Goal: Task Accomplishment & Management: Manage account settings

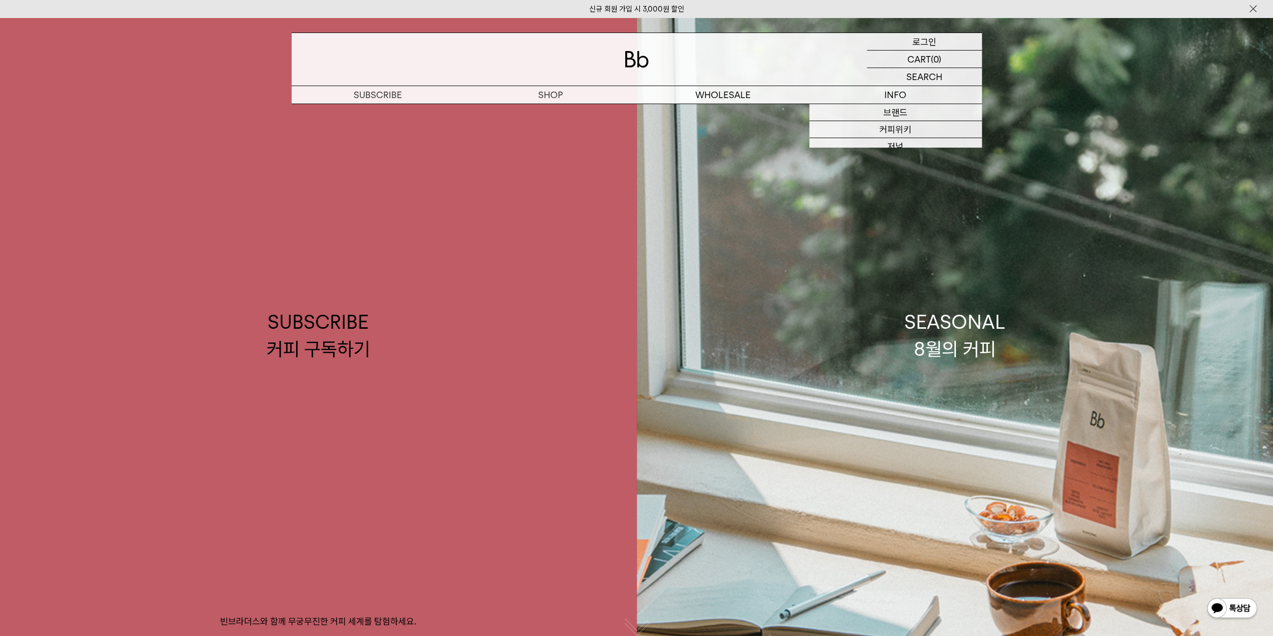
click at [926, 40] on p "로그인" at bounding box center [924, 41] width 24 height 17
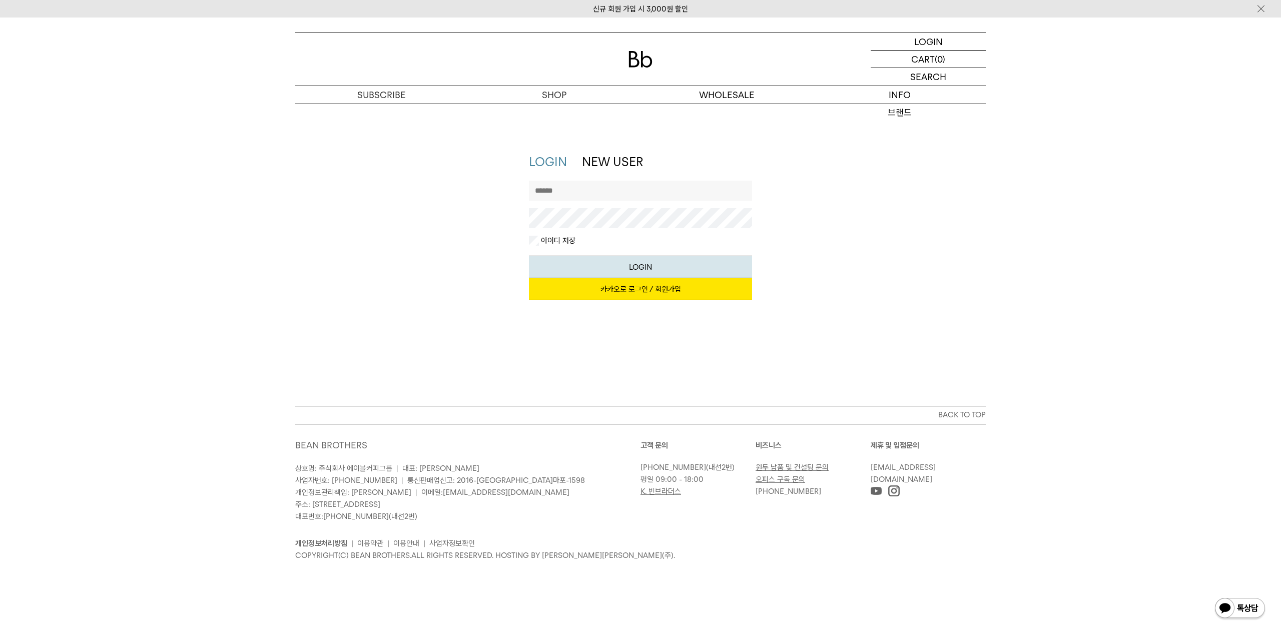
click at [634, 192] on input "text" at bounding box center [641, 191] width 224 height 20
click at [637, 293] on link "카카오로 로그인 / 회원가입" at bounding box center [641, 289] width 224 height 22
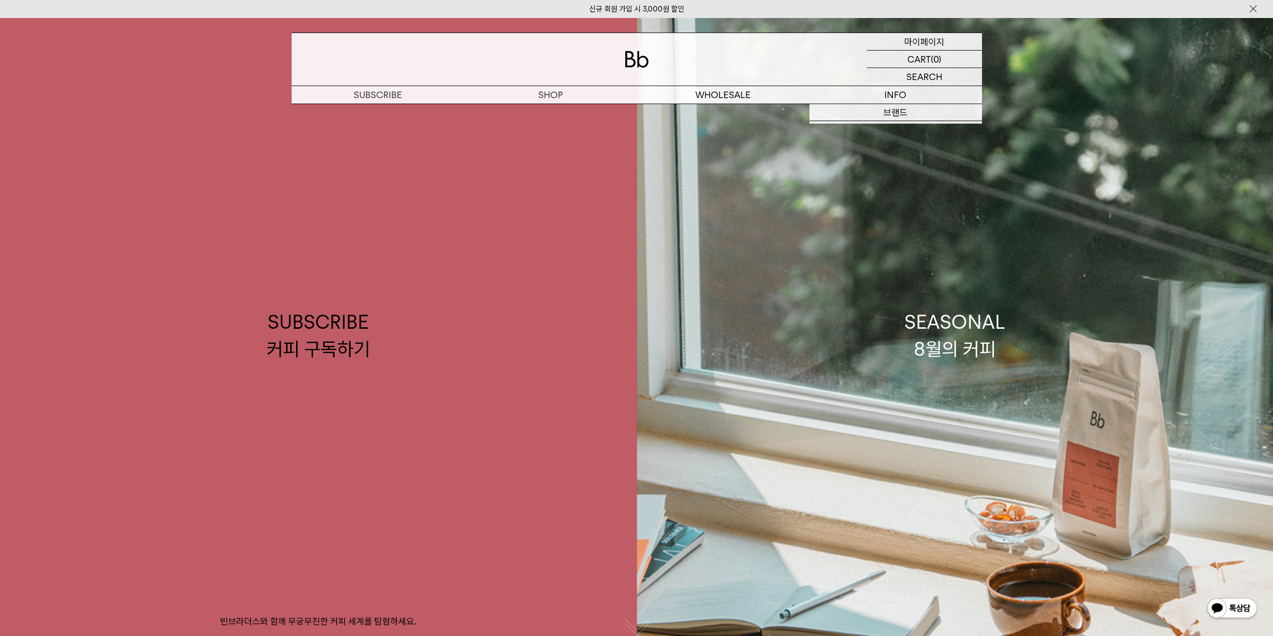
click at [931, 42] on p "마이페이지" at bounding box center [924, 41] width 40 height 17
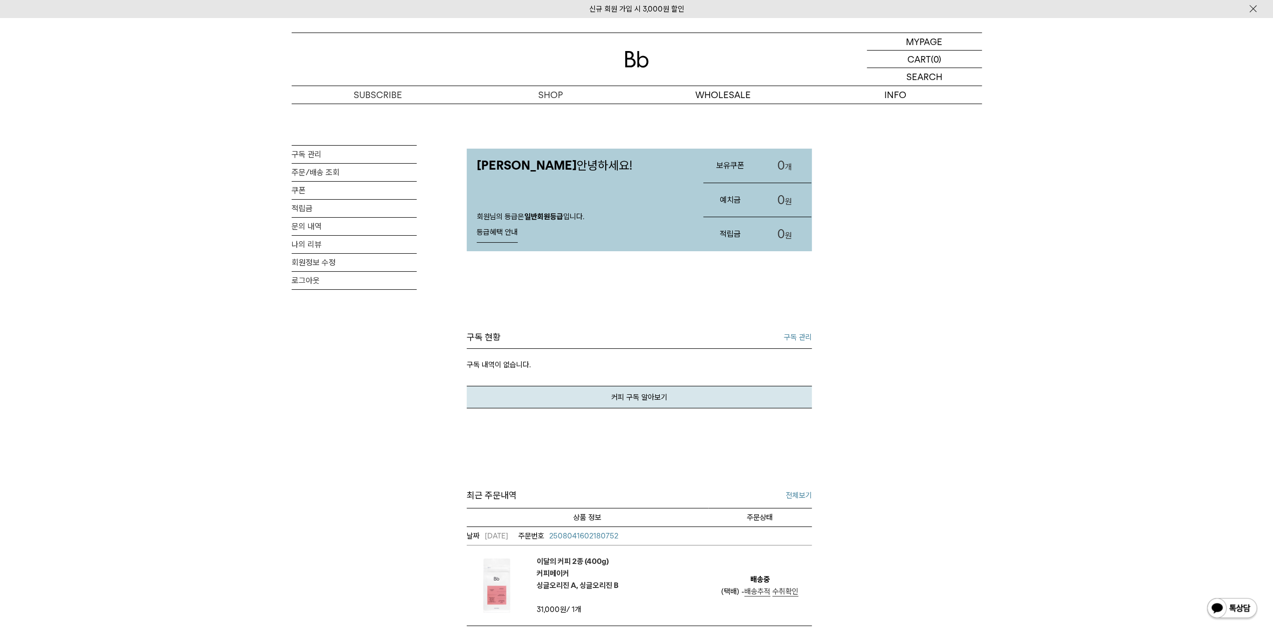
click at [798, 337] on link "구독 관리" at bounding box center [798, 337] width 28 height 12
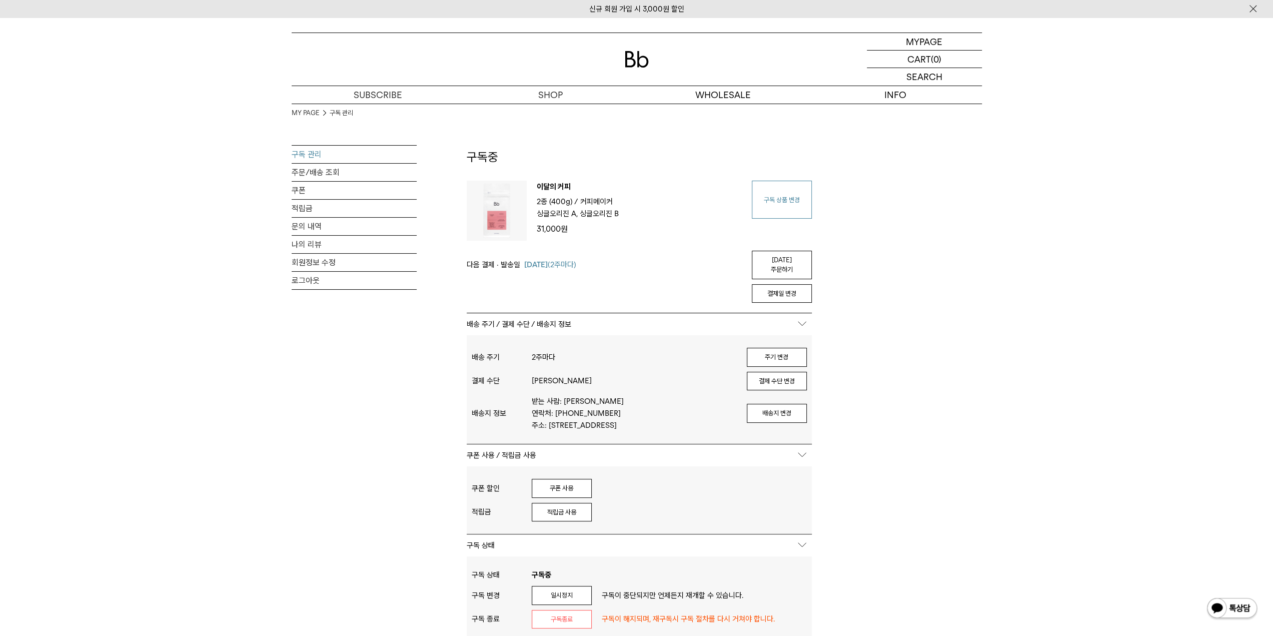
click at [778, 210] on link "구독 상품 변경" at bounding box center [782, 200] width 60 height 38
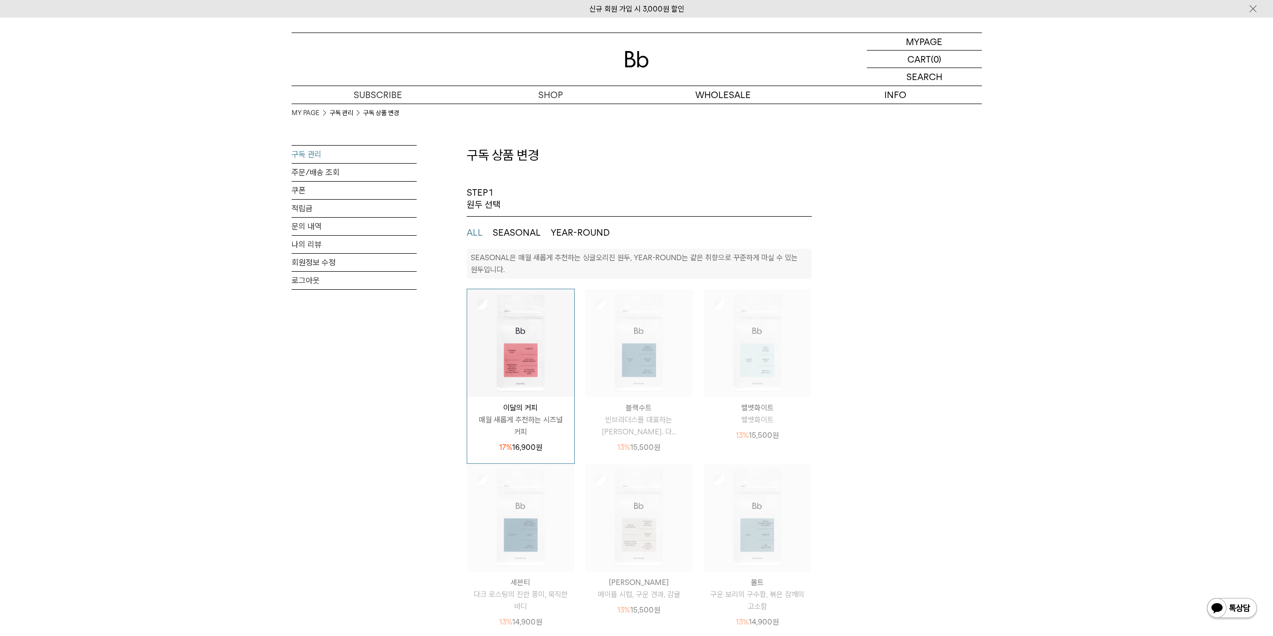
select select "**"
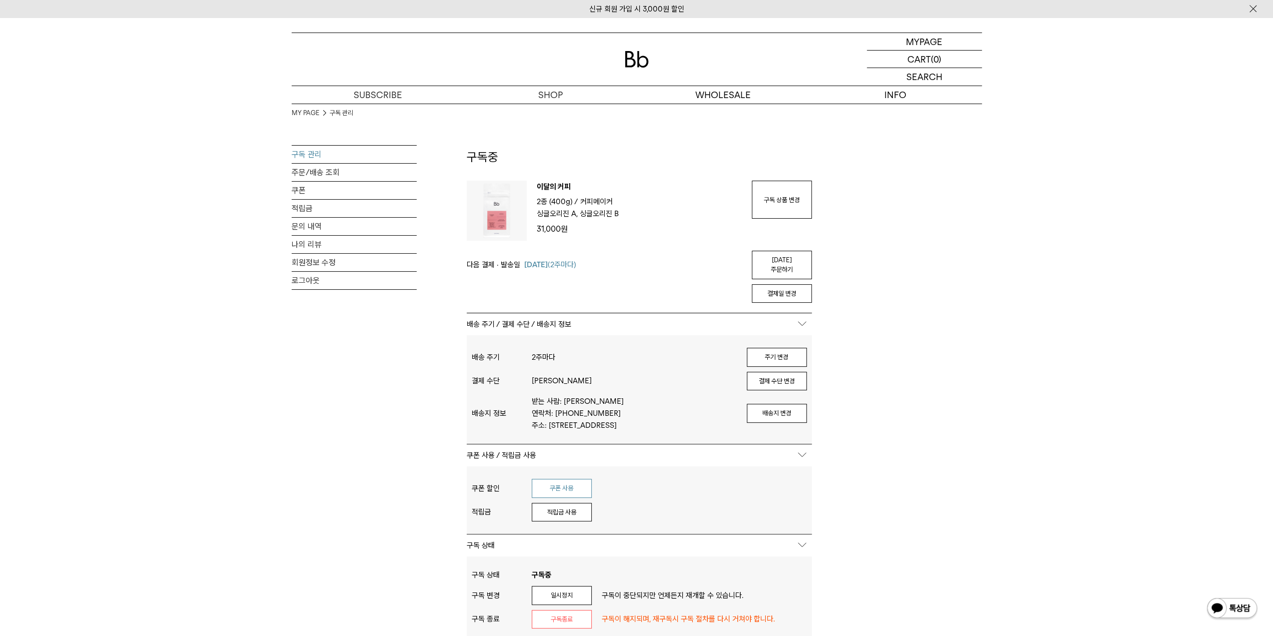
click at [560, 480] on button "쿠폰 사용" at bounding box center [562, 488] width 60 height 19
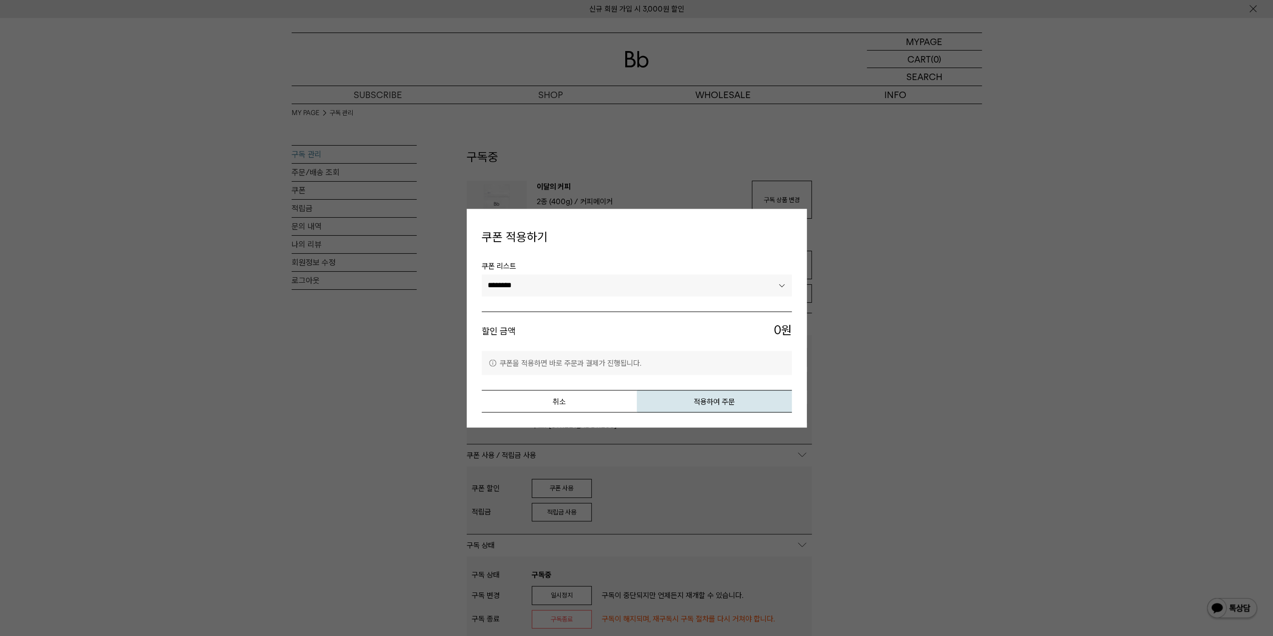
click at [653, 285] on select "********" at bounding box center [637, 286] width 310 height 22
click at [587, 399] on button "취소" at bounding box center [559, 401] width 155 height 23
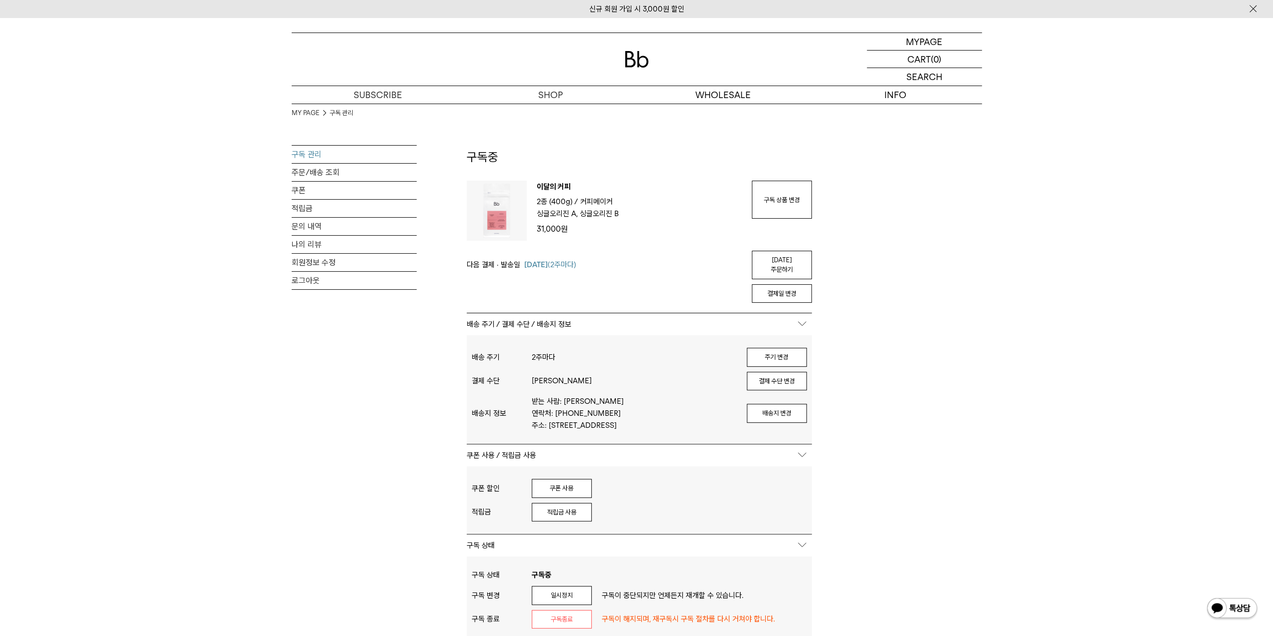
click at [591, 199] on p "커피메이커" at bounding box center [596, 202] width 33 height 12
click at [777, 284] on button "결제일 변경" at bounding box center [782, 293] width 60 height 19
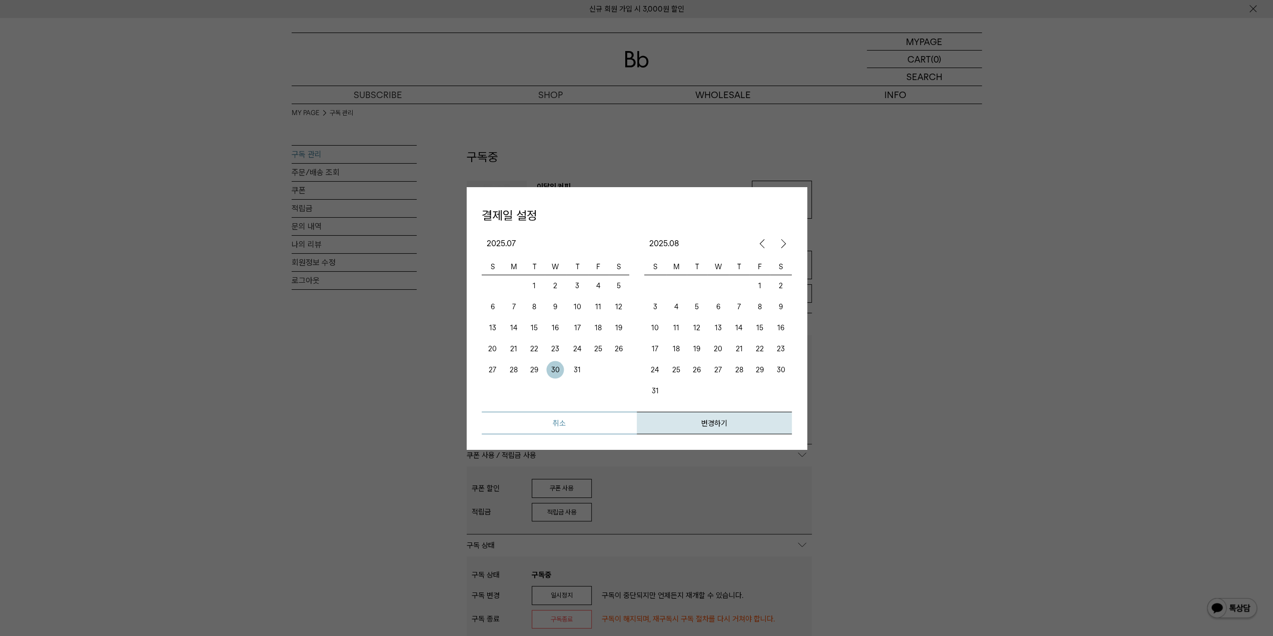
click at [603, 422] on button "취소" at bounding box center [559, 423] width 155 height 23
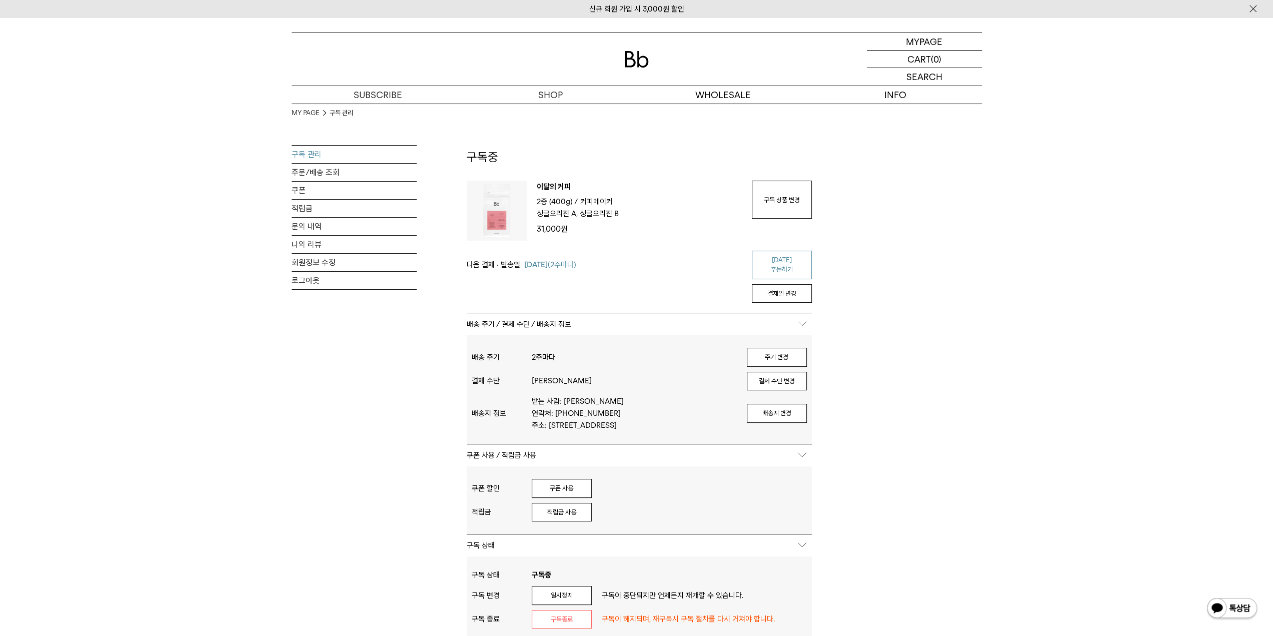
click at [792, 254] on link "[DATE] 주문하기" at bounding box center [782, 265] width 60 height 29
click at [689, 51] on div at bounding box center [637, 59] width 690 height 53
click at [762, 257] on link "[DATE] 주문하기" at bounding box center [782, 265] width 60 height 29
